Goal: Task Accomplishment & Management: Manage account settings

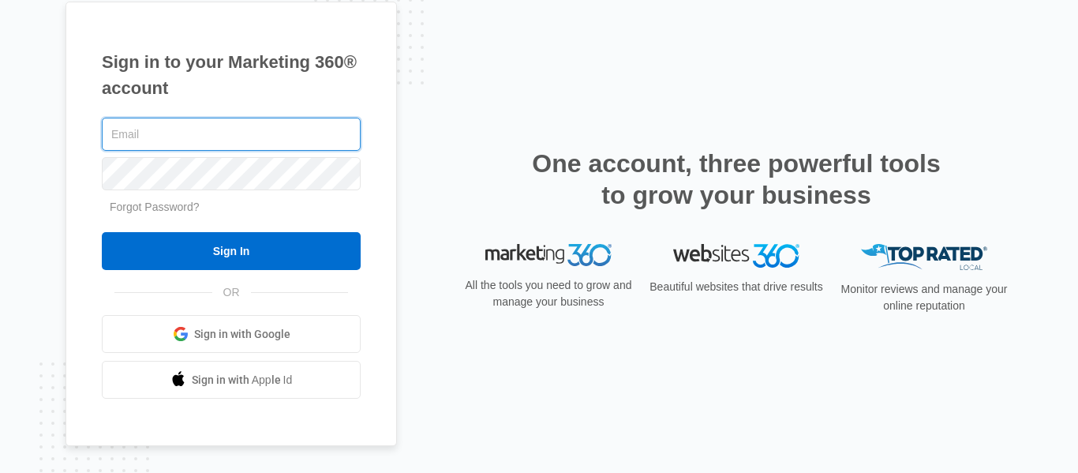
type input "[DOMAIN_NAME][EMAIL_ADDRESS][DOMAIN_NAME]"
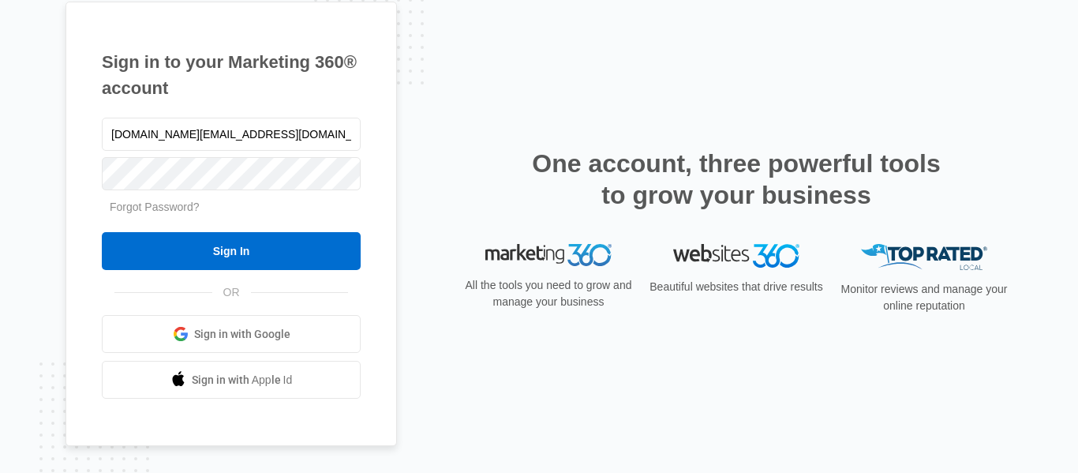
click at [218, 228] on form "[DOMAIN_NAME][EMAIL_ADDRESS][DOMAIN_NAME] Forgot Password? Sign In" at bounding box center [231, 192] width 259 height 156
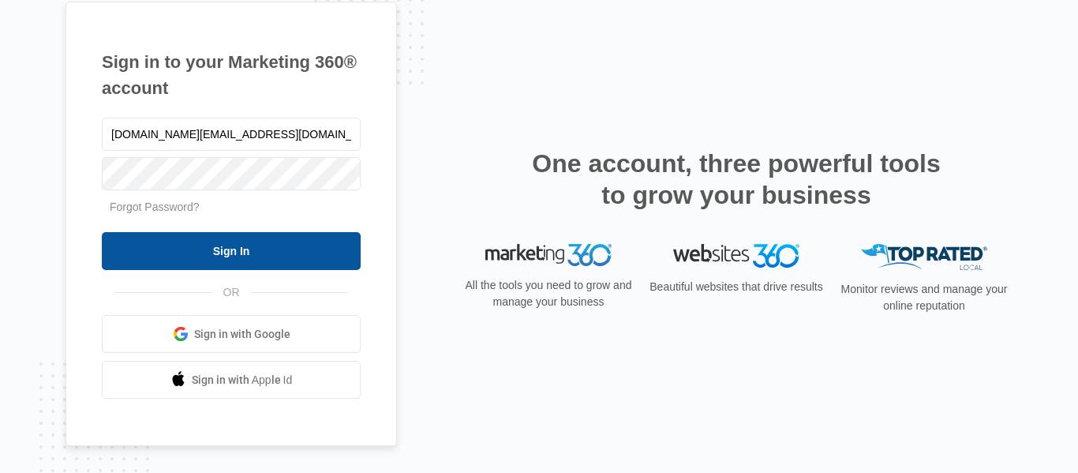
click at [221, 265] on input "Sign In" at bounding box center [231, 251] width 259 height 38
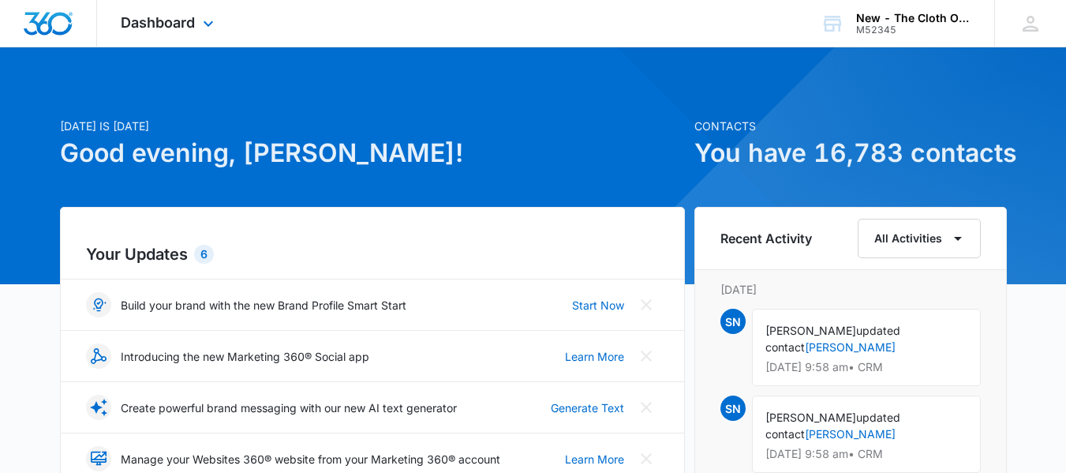
click at [185, 40] on div "Dashboard Apps Reputation CRM Email Social Ads Intelligence Brand Settings" at bounding box center [169, 23] width 144 height 47
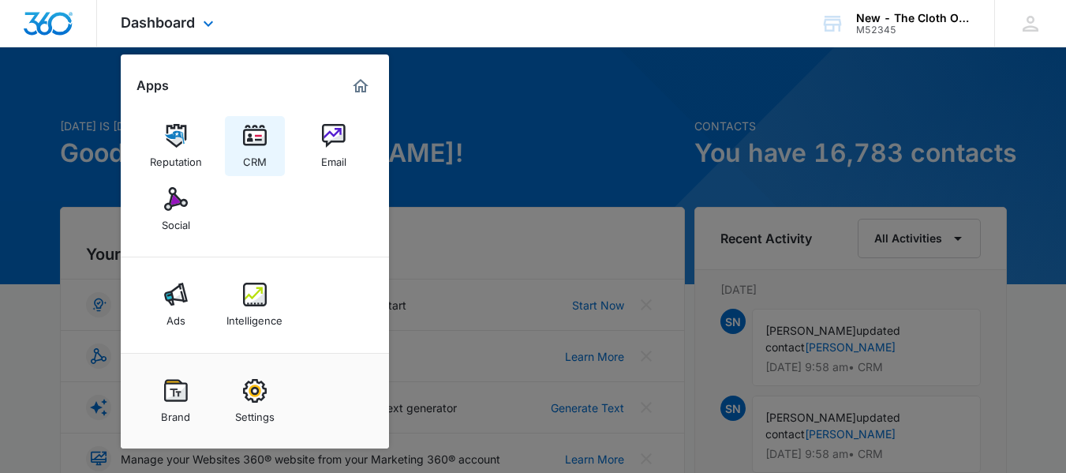
click at [255, 155] on div "CRM" at bounding box center [255, 158] width 24 height 21
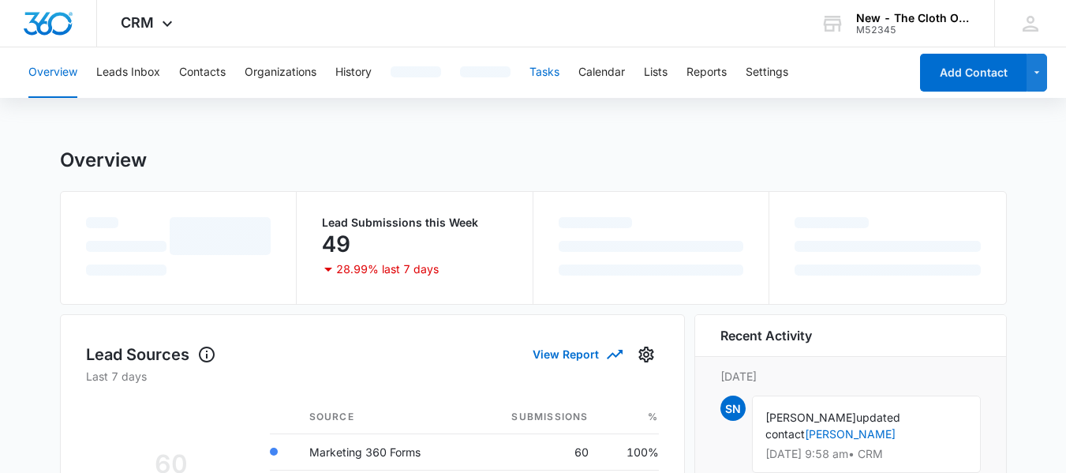
click at [543, 71] on button "Tasks" at bounding box center [544, 72] width 30 height 51
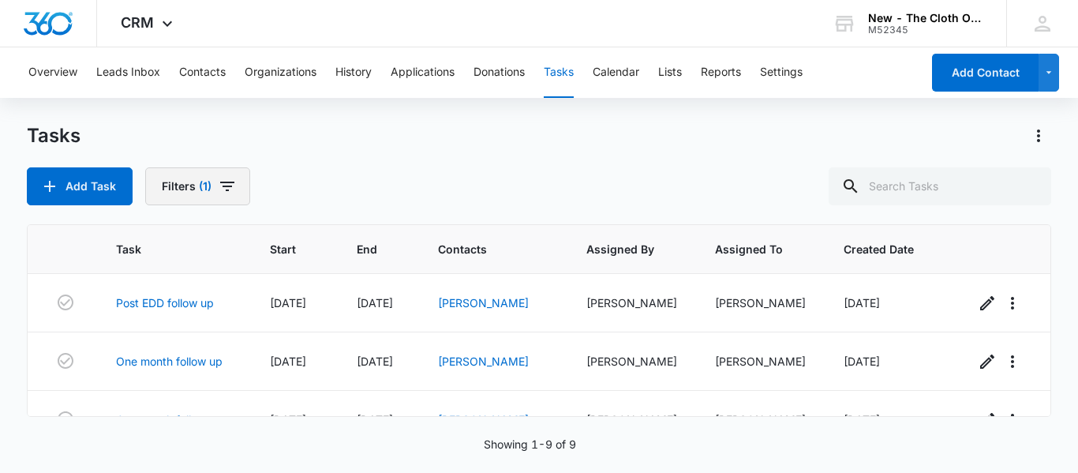
click at [202, 181] on span "(1)" at bounding box center [205, 186] width 13 height 11
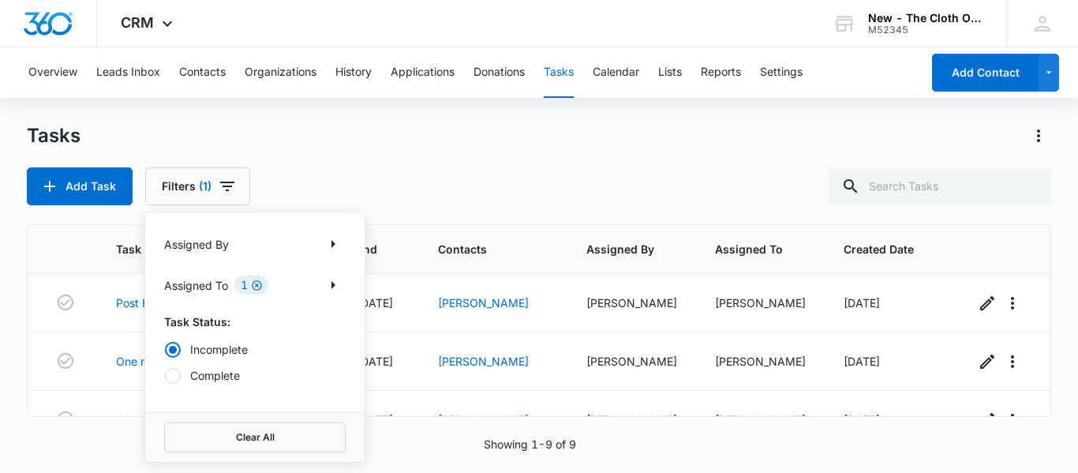
click at [256, 286] on icon "Clear" at bounding box center [257, 285] width 10 height 10
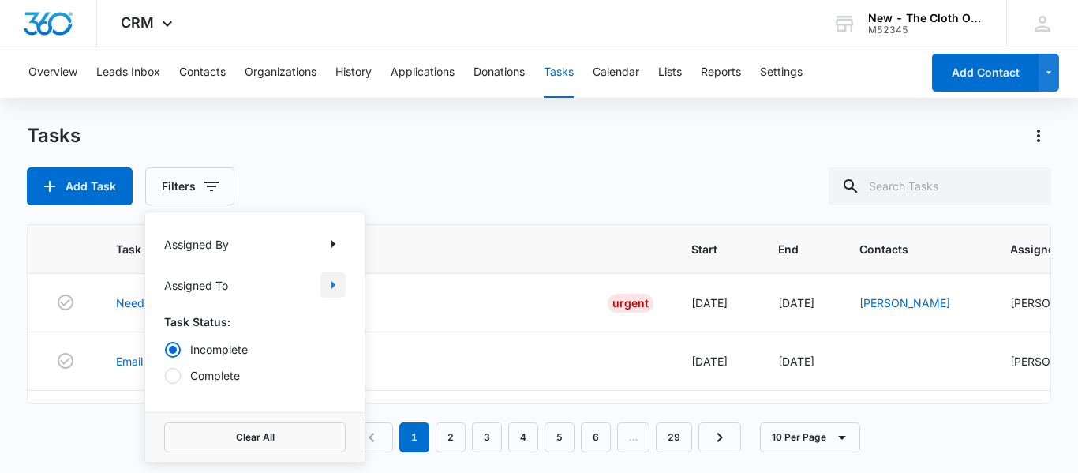
click at [322, 283] on button "Show Assigned To filters" at bounding box center [332, 284] width 25 height 25
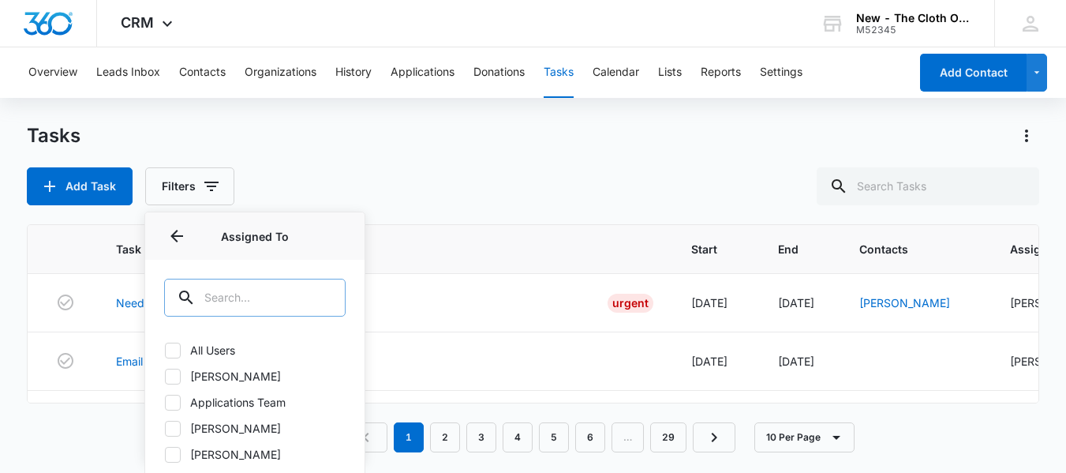
click at [298, 285] on input "text" at bounding box center [254, 298] width 181 height 38
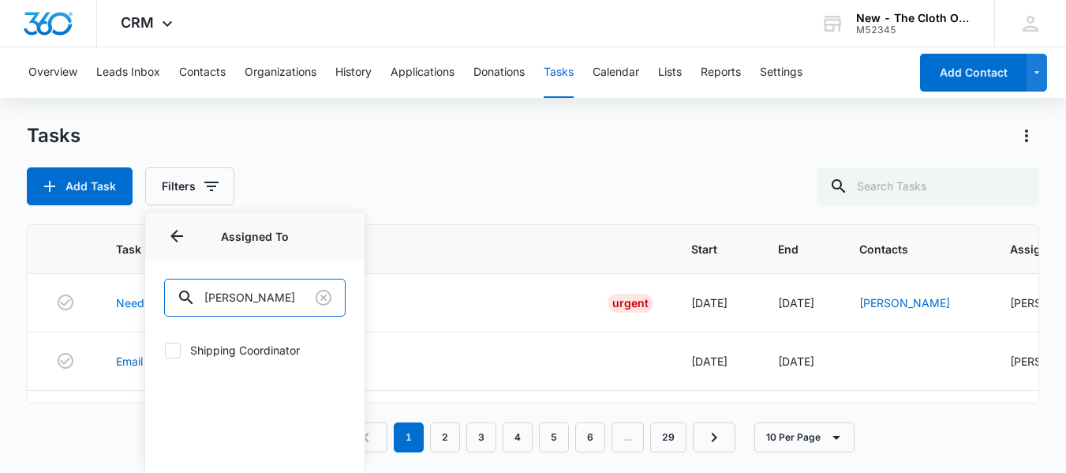
type input "shipp"
click at [178, 343] on icon at bounding box center [173, 350] width 14 height 14
click at [165, 350] on input "Shipping Coordinator" at bounding box center [164, 350] width 1 height 1
checkbox input "true"
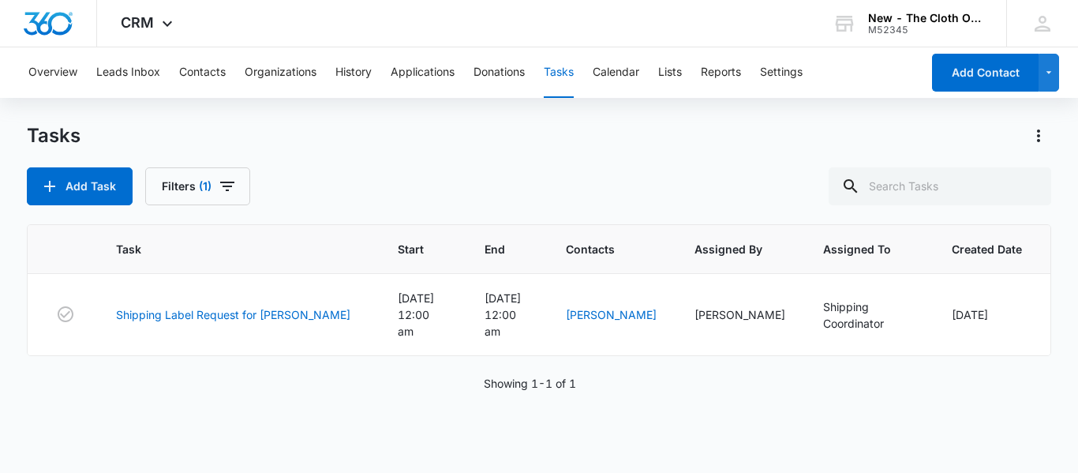
click at [463, 179] on div "Add Task Filters (1)" at bounding box center [539, 186] width 1024 height 38
click at [265, 306] on link "Shipping Label Request for A. Moore" at bounding box center [233, 314] width 234 height 17
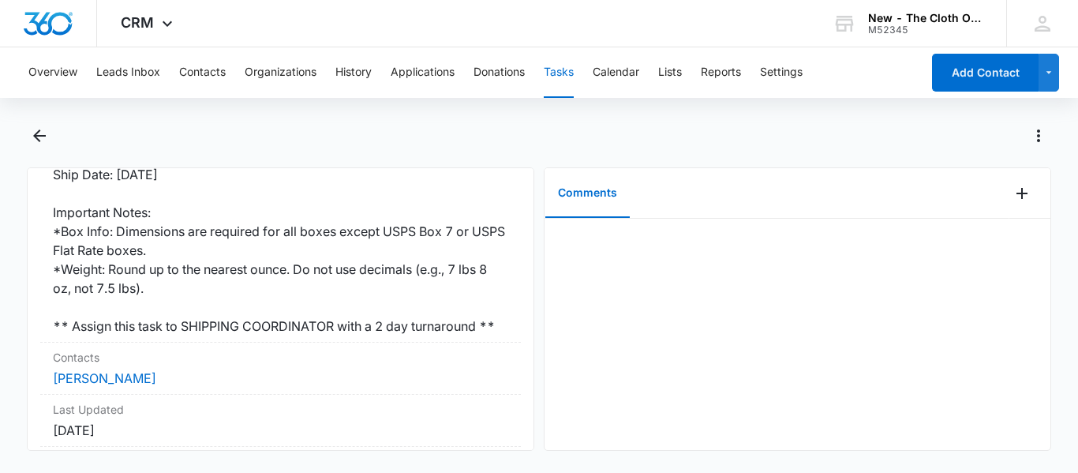
scroll to position [423, 0]
copy link "Alexandria Moore"
drag, startPoint x: 167, startPoint y: 398, endPoint x: 47, endPoint y: 396, distance: 120.0
click at [47, 396] on div "Contacts Alexandria Moore" at bounding box center [280, 370] width 481 height 52
click at [133, 387] on link "Alexandria Moore" at bounding box center [104, 380] width 103 height 16
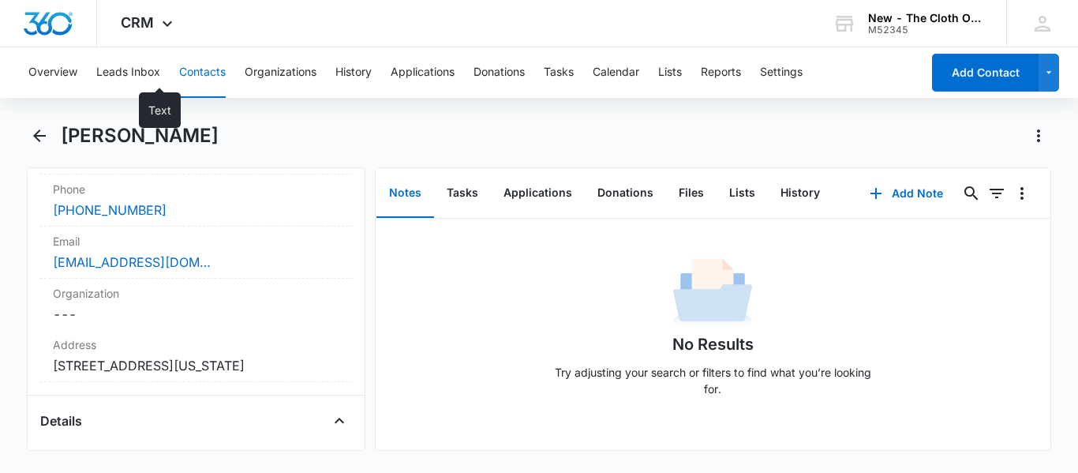
scroll to position [354, 0]
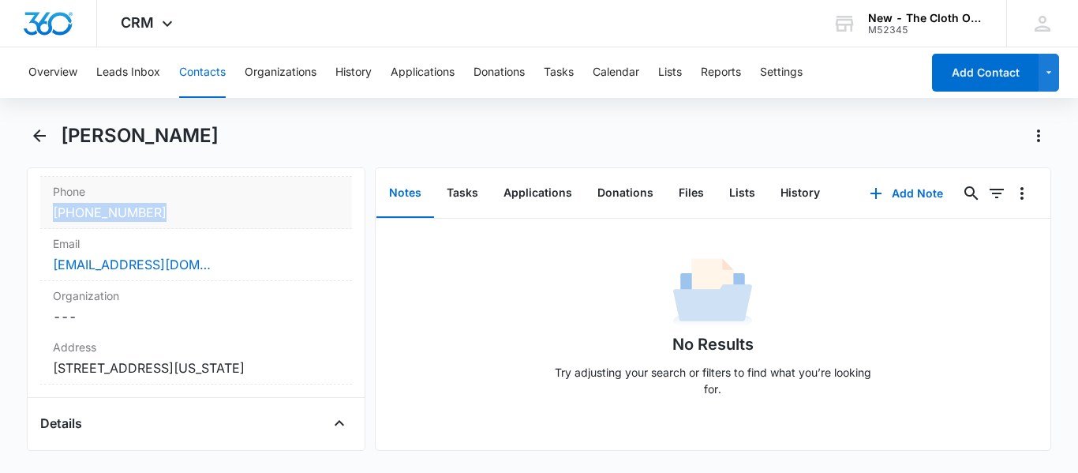
copy link "(302) 632-4990"
drag, startPoint x: 164, startPoint y: 212, endPoint x: 44, endPoint y: 204, distance: 120.2
click at [44, 204] on div "Phone Cancel Save Changes (302) 632-4990" at bounding box center [196, 203] width 312 height 52
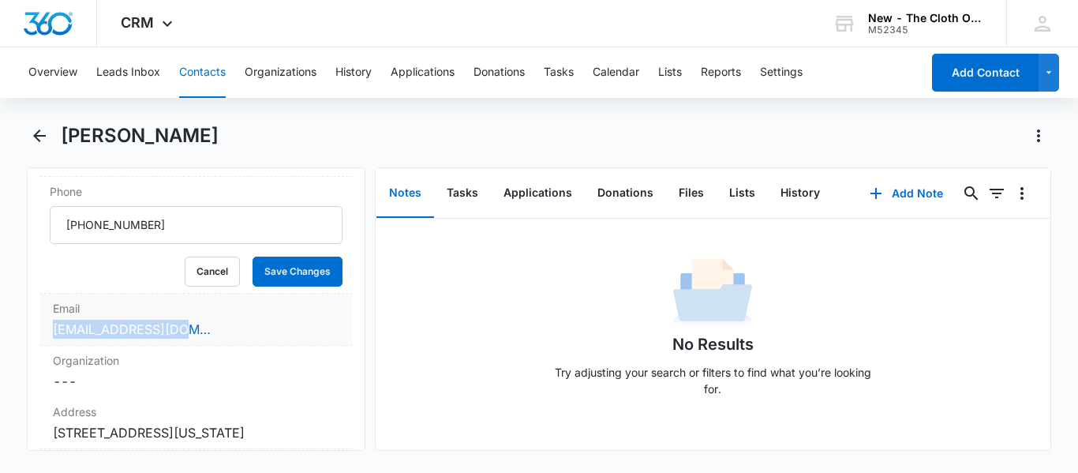
copy link "alexeve3@gmail.com"
drag, startPoint x: 187, startPoint y: 321, endPoint x: 48, endPoint y: 337, distance: 139.8
click at [48, 337] on div "Email Cancel Save Changes alexeve3@gmail.com" at bounding box center [196, 320] width 312 height 52
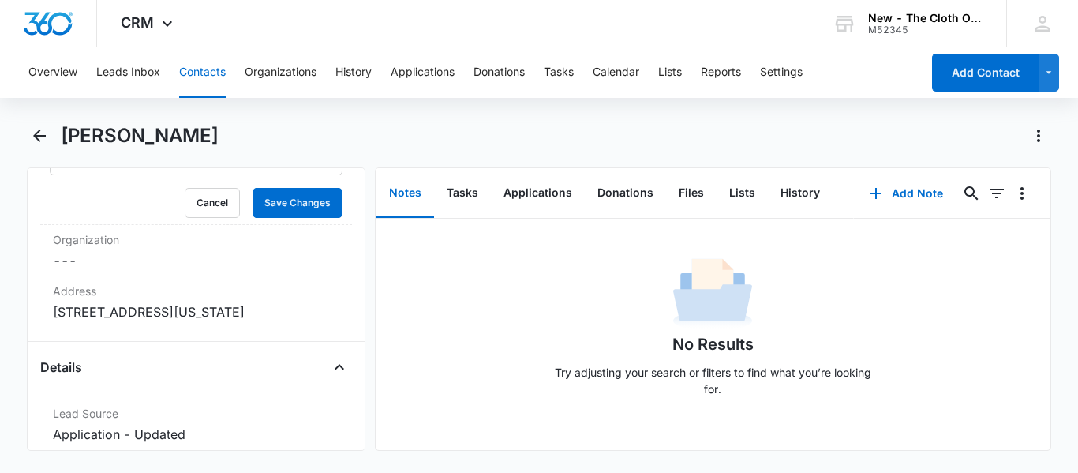
scroll to position [543, 0]
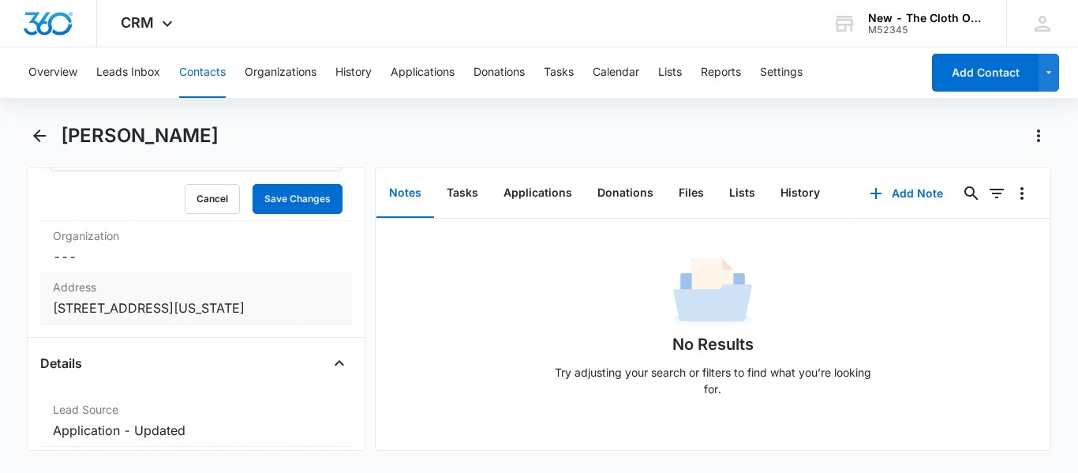
copy dd "7755 Main St Bethel Delaware 19931"
drag, startPoint x: 283, startPoint y: 313, endPoint x: 51, endPoint y: 317, distance: 232.8
click at [51, 317] on div "Address Cancel Save Changes 7755 Main St Bethel Delaware 19931" at bounding box center [196, 298] width 312 height 52
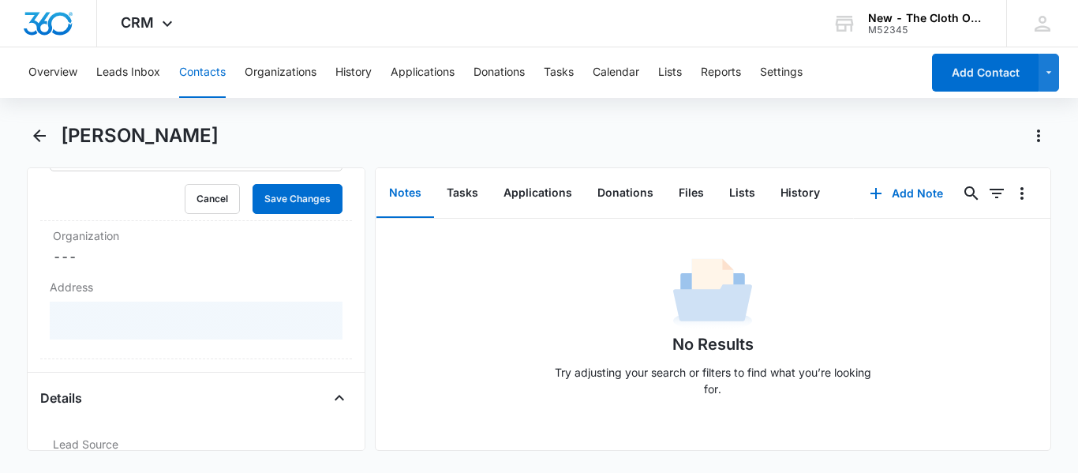
click at [51, 317] on div at bounding box center [196, 320] width 293 height 38
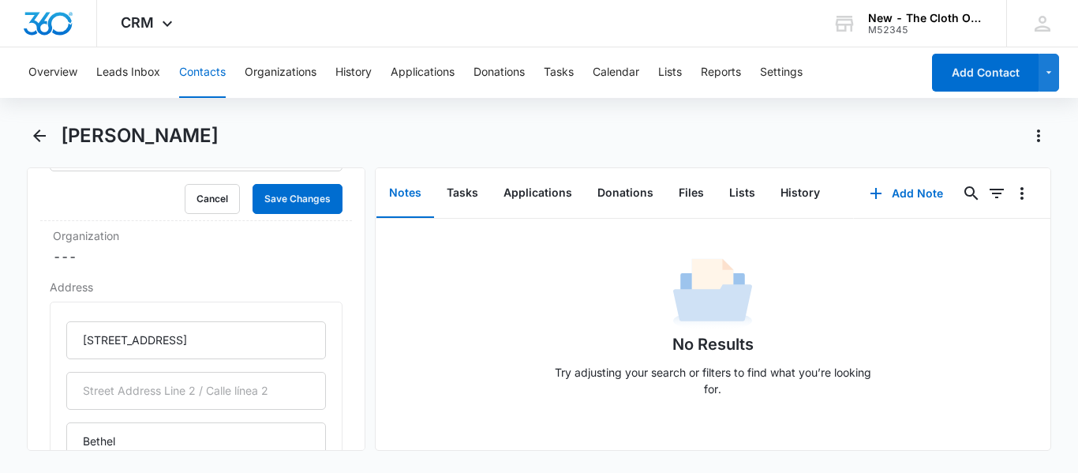
click at [368, 200] on div "Remove AM Alexandria Moore Contact Info Name Cancel Save Changes Alexandria Moo…" at bounding box center [539, 308] width 1024 height 283
click at [476, 192] on button "Tasks" at bounding box center [462, 193] width 57 height 49
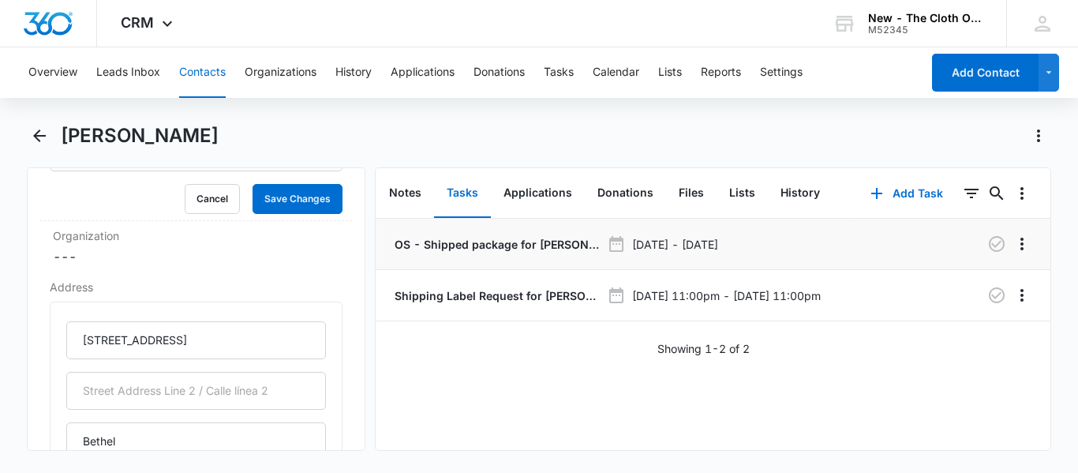
click at [537, 247] on p "OS - Shipped package for Alexandria Moore (zone #2)" at bounding box center [495, 244] width 209 height 17
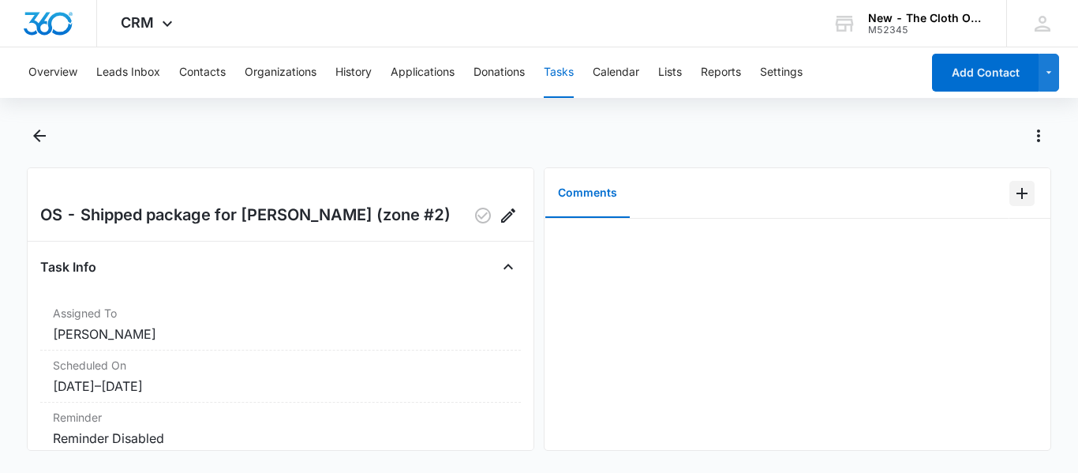
click at [1012, 186] on icon "Add Comment" at bounding box center [1021, 193] width 19 height 19
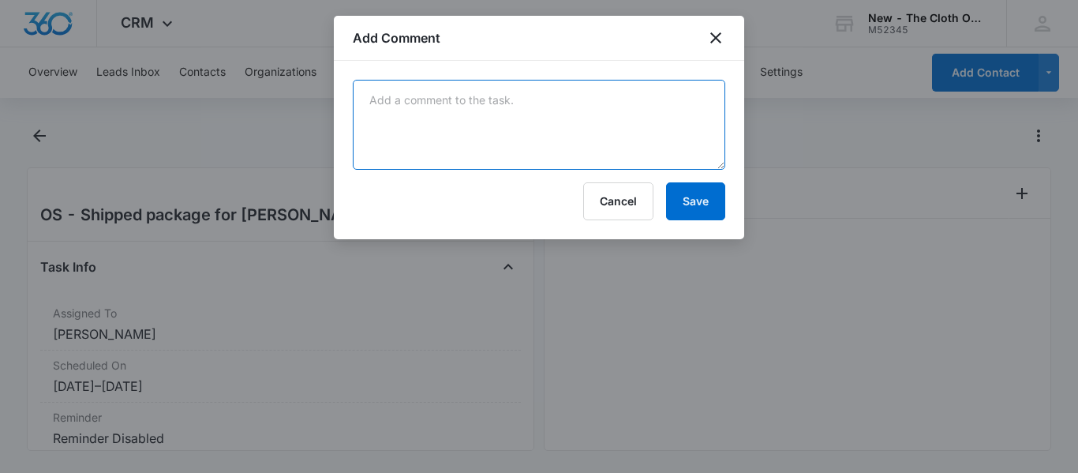
click at [643, 107] on textarea at bounding box center [539, 125] width 372 height 90
paste textarea "9434636106194296352292"
type textarea "9434636106194296352292"
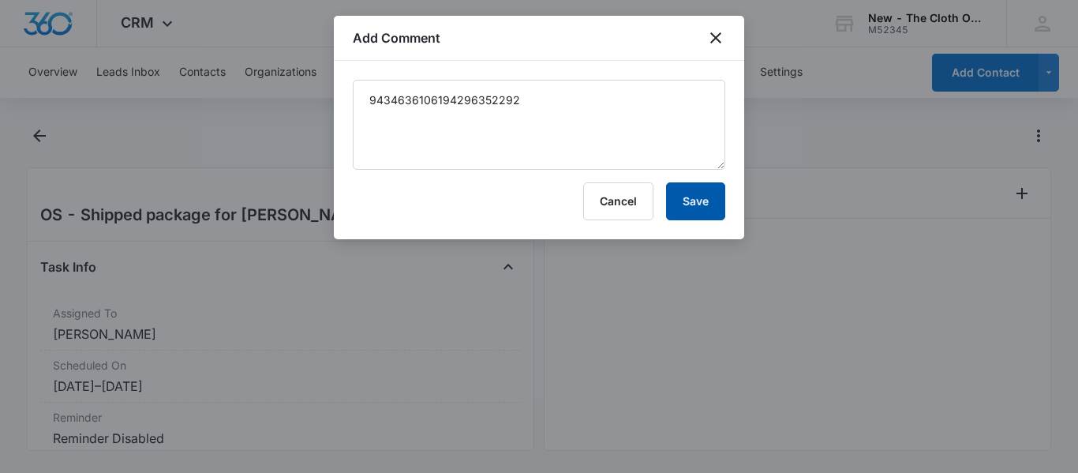
click at [684, 206] on button "Save" at bounding box center [695, 201] width 59 height 38
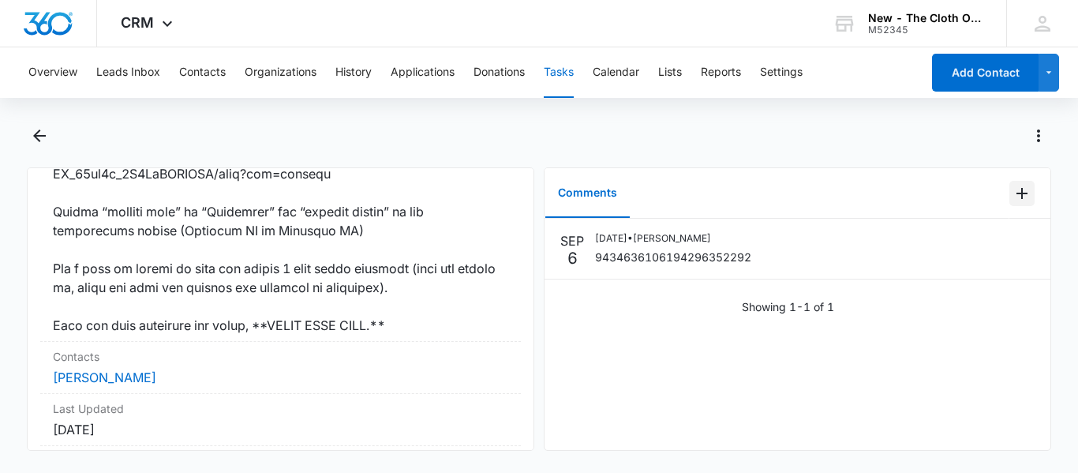
scroll to position [1248, 0]
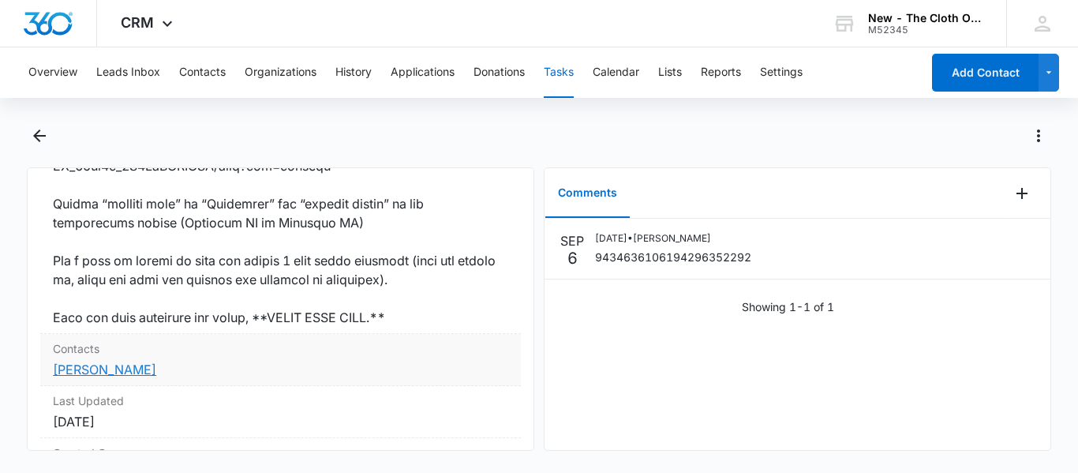
click at [146, 370] on link "Alexandria Moore" at bounding box center [104, 369] width 103 height 16
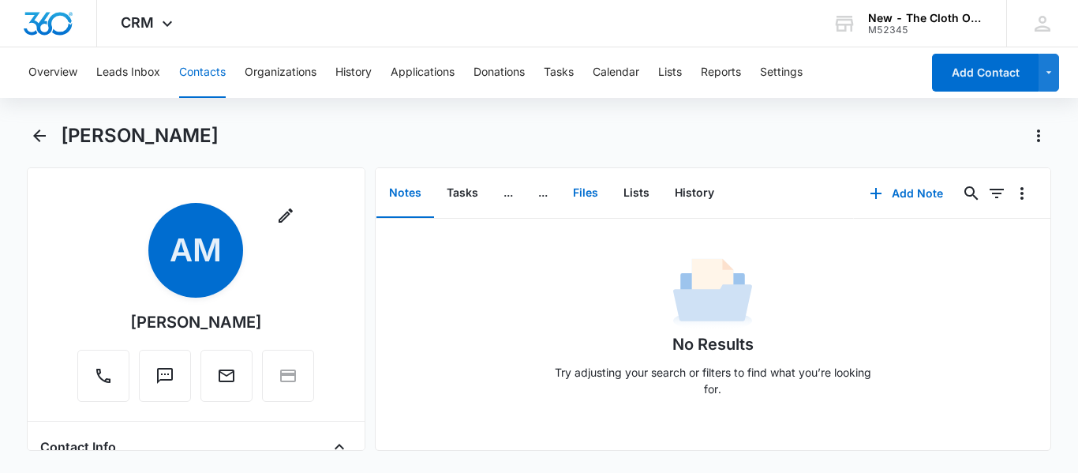
click at [579, 203] on button "Files" at bounding box center [585, 193] width 51 height 49
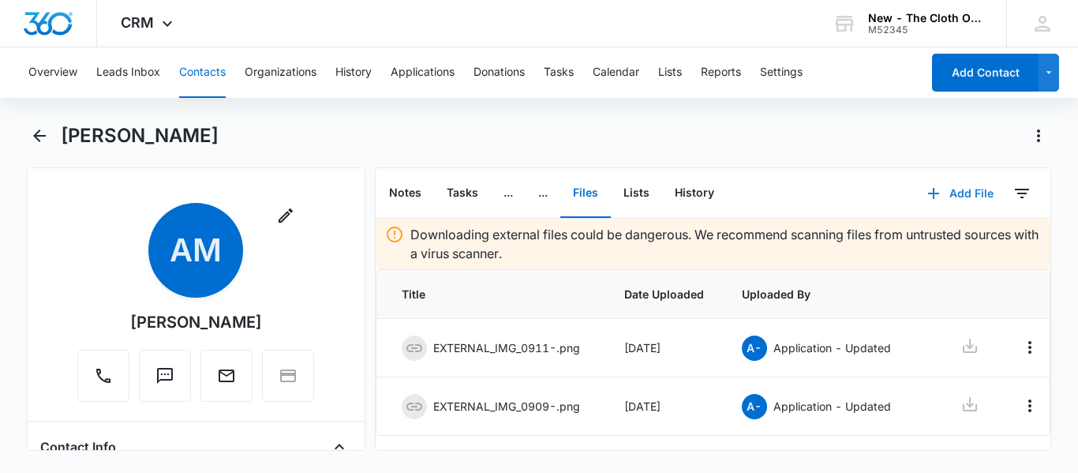
click at [948, 188] on button "Add File" at bounding box center [960, 193] width 98 height 38
click at [935, 246] on div "Upload Files" at bounding box center [938, 243] width 63 height 11
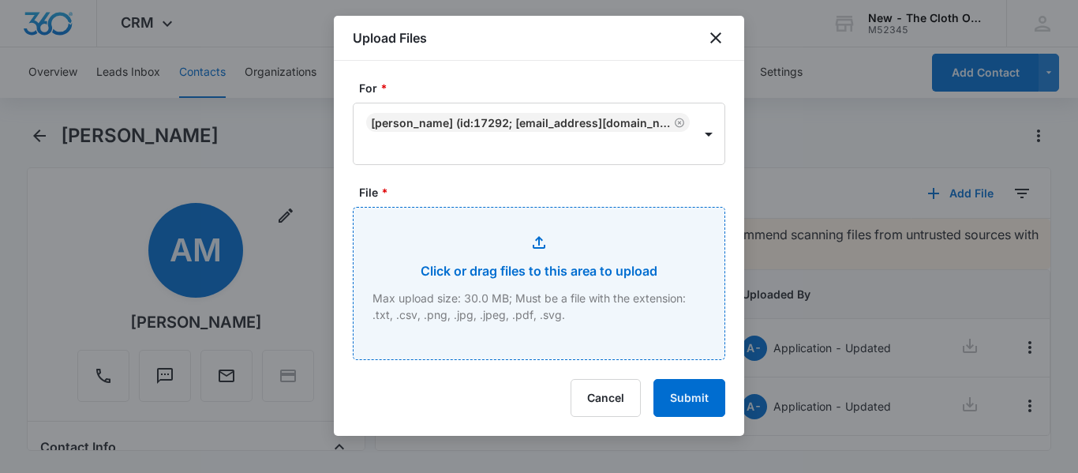
click at [568, 276] on input "File *" at bounding box center [539, 284] width 371 height 152
type input "C:\fakepath\2025-09-06---Alexandria-Moore---9434636106194296352292.pdf"
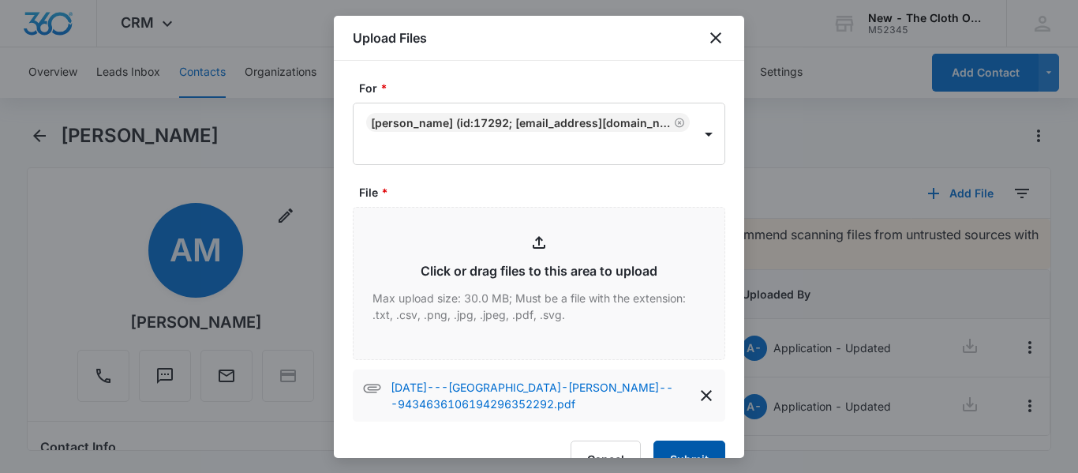
click at [678, 449] on button "Submit" at bounding box center [689, 459] width 72 height 38
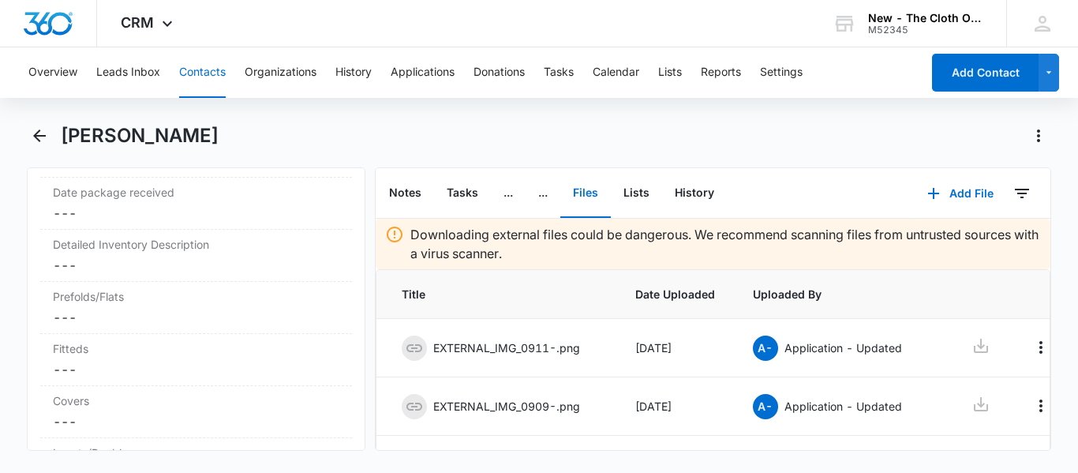
scroll to position [3811, 0]
click at [237, 222] on dd "Cancel Save Changes ---" at bounding box center [196, 213] width 286 height 19
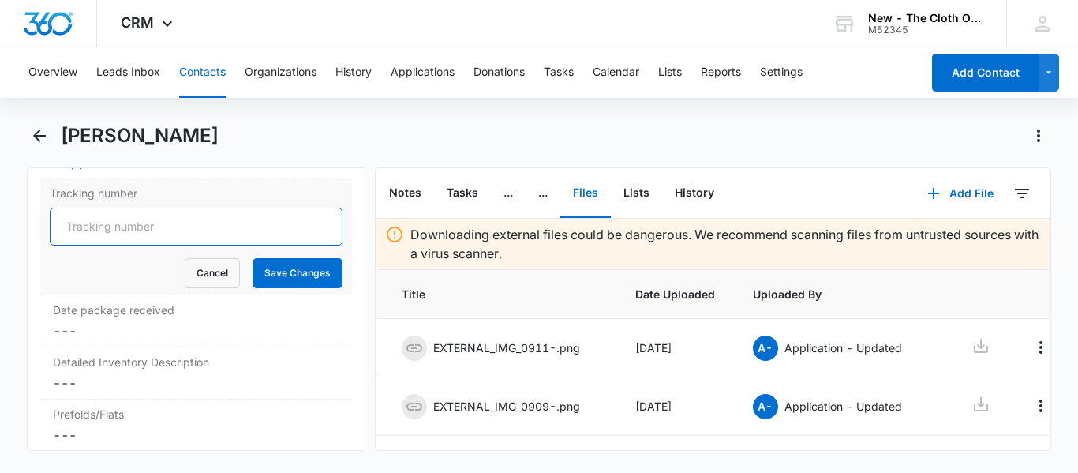
click at [221, 245] on input "Tracking number" at bounding box center [196, 227] width 293 height 38
paste input "9434636106194296352292"
type input "USPS 9434636106194296352292"
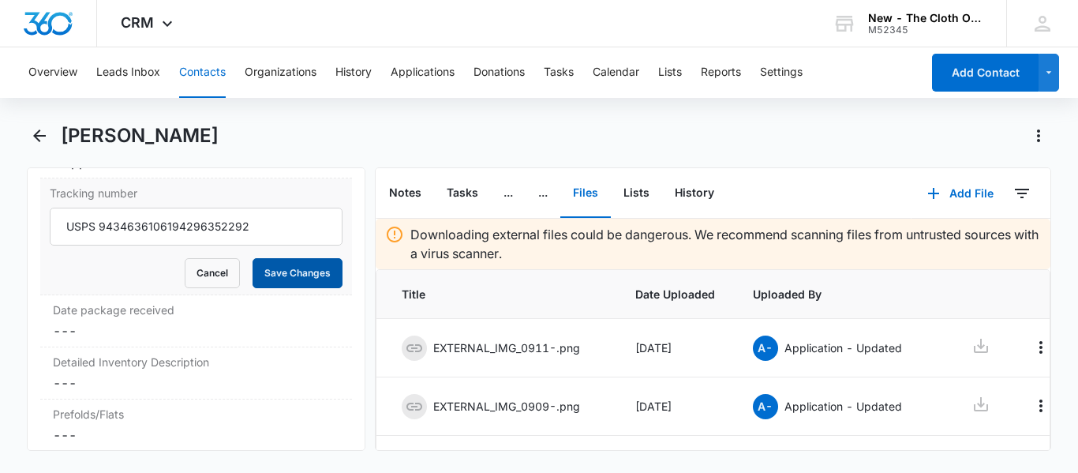
click at [287, 288] on button "Save Changes" at bounding box center [298, 273] width 90 height 30
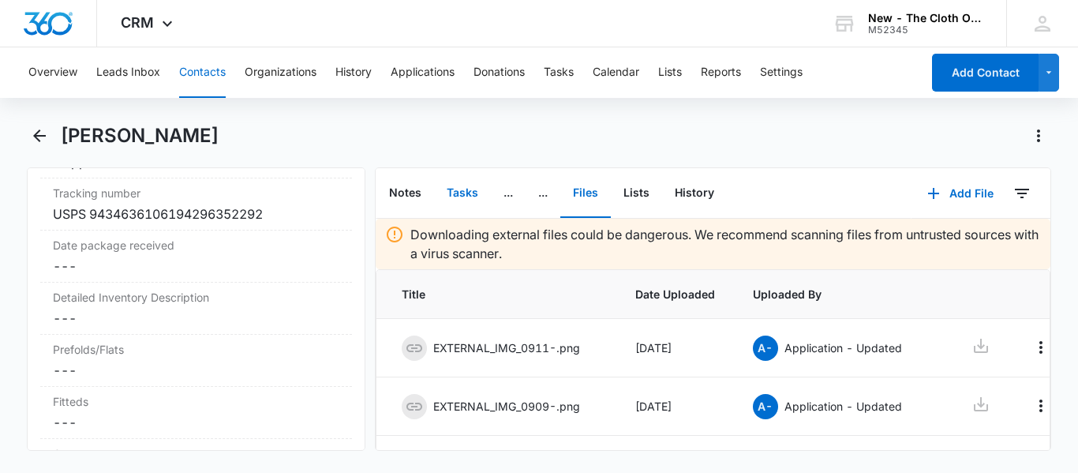
click at [456, 204] on button "Tasks" at bounding box center [462, 193] width 57 height 49
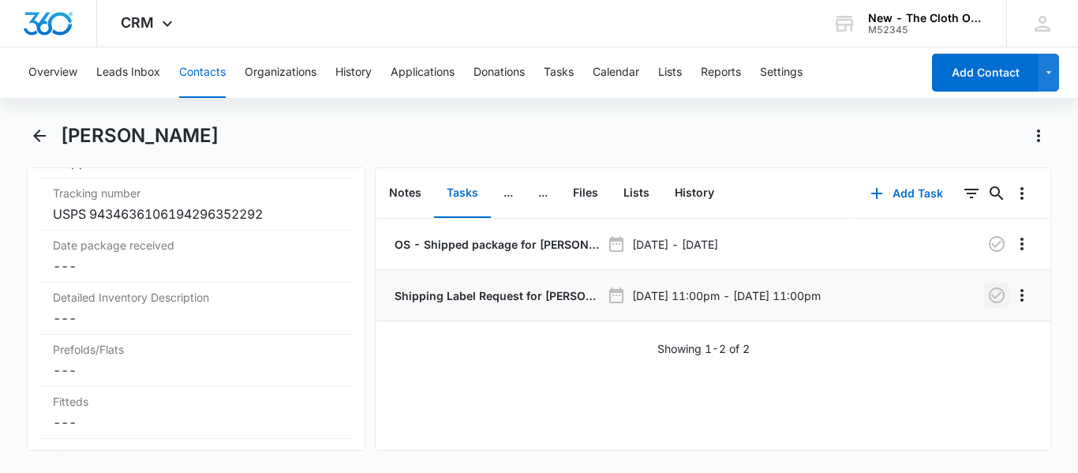
click at [989, 302] on icon "button" at bounding box center [997, 295] width 16 height 16
click at [556, 76] on button "Tasks" at bounding box center [559, 72] width 30 height 51
